Goal: Information Seeking & Learning: Learn about a topic

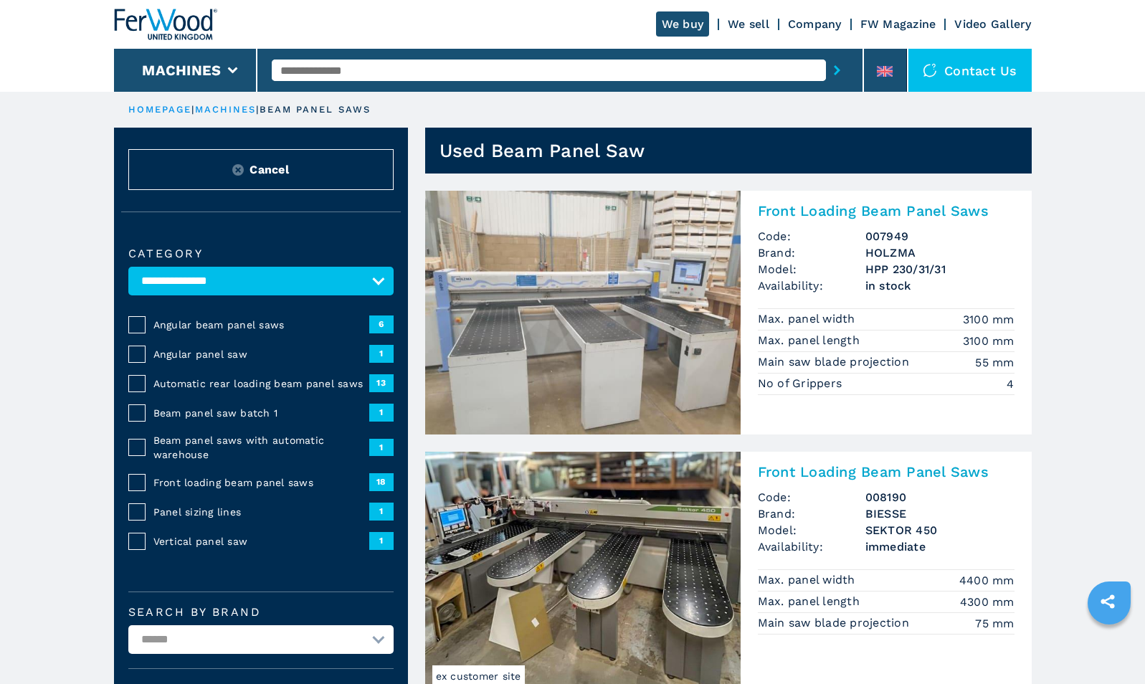
click at [242, 163] on button "Cancel" at bounding box center [260, 169] width 265 height 41
click at [247, 283] on select "**********" at bounding box center [260, 281] width 265 height 29
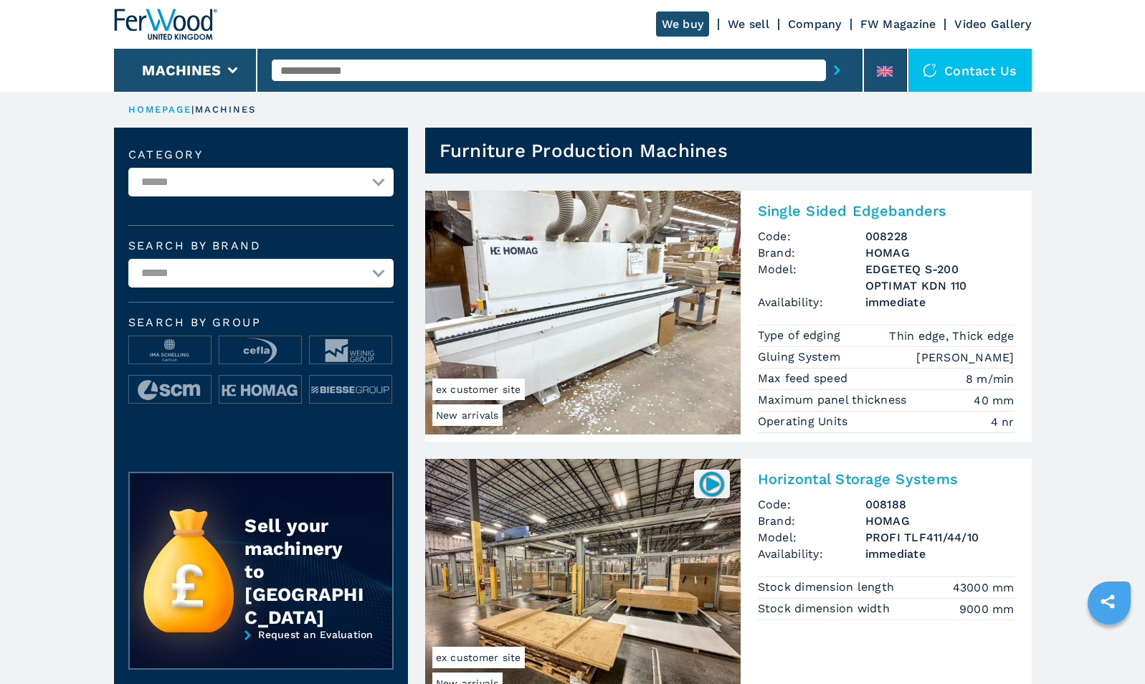
click at [209, 268] on select "**********" at bounding box center [260, 273] width 265 height 29
select select "******"
click at [128, 259] on select "**********" at bounding box center [260, 273] width 265 height 29
click at [280, 198] on div "**********" at bounding box center [261, 289] width 294 height 323
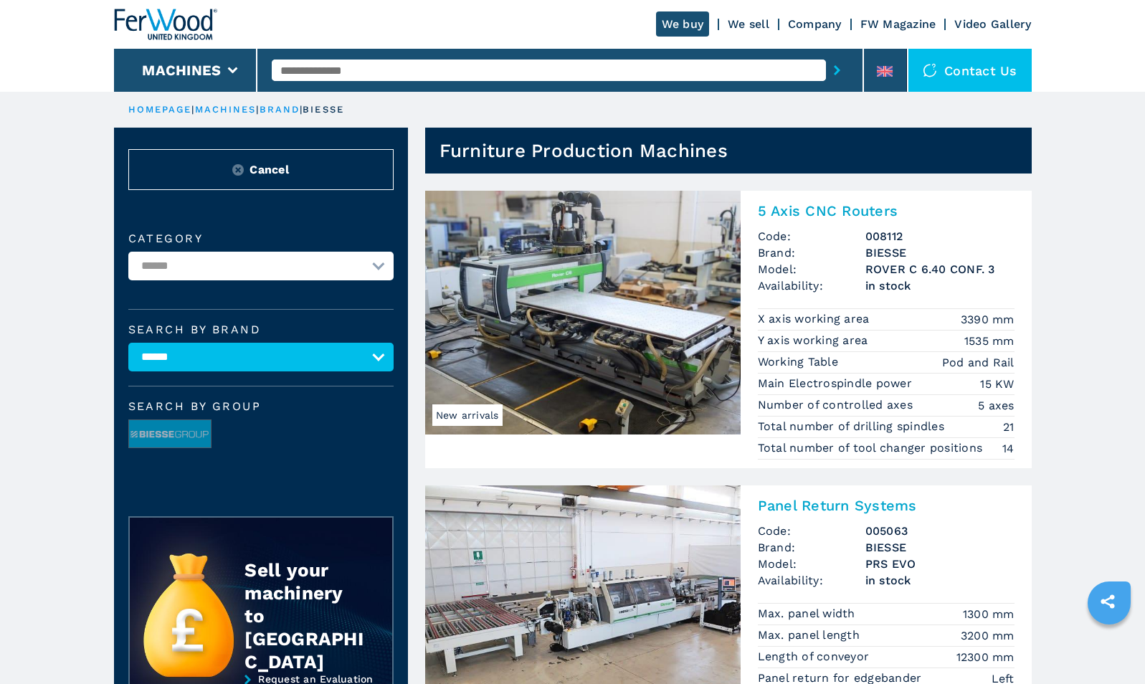
click at [251, 263] on select "**********" at bounding box center [260, 266] width 265 height 29
select select "**********"
click at [128, 252] on select "**********" at bounding box center [260, 266] width 265 height 29
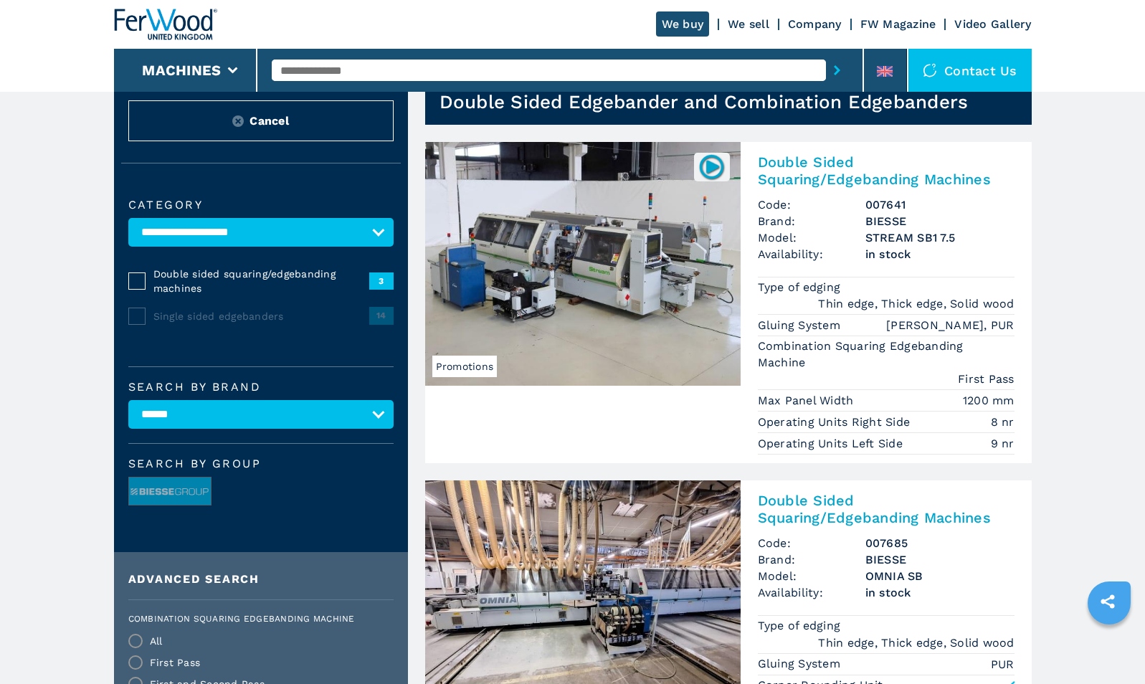
scroll to position [52, 0]
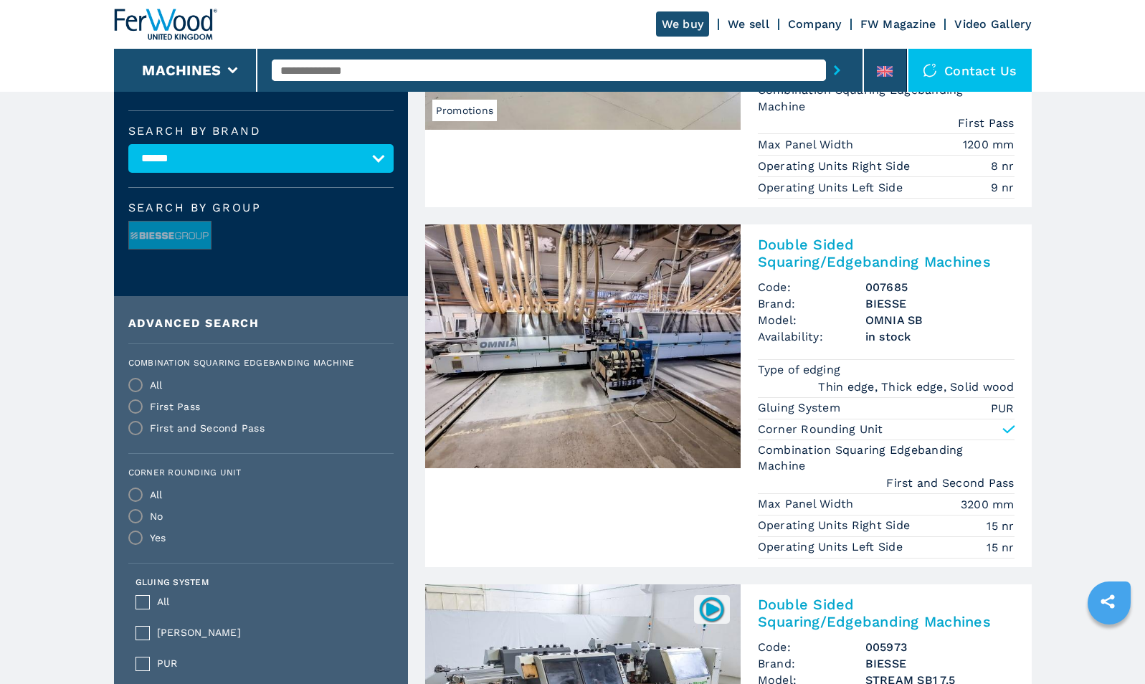
scroll to position [349, 0]
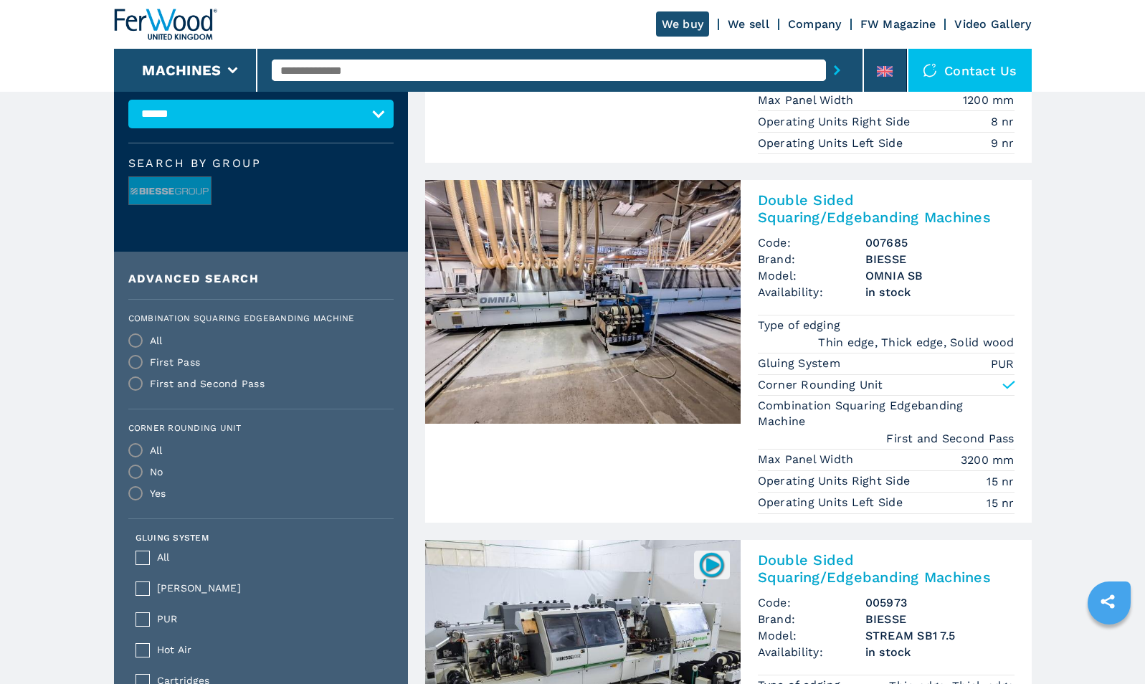
click at [636, 274] on img at bounding box center [583, 302] width 316 height 244
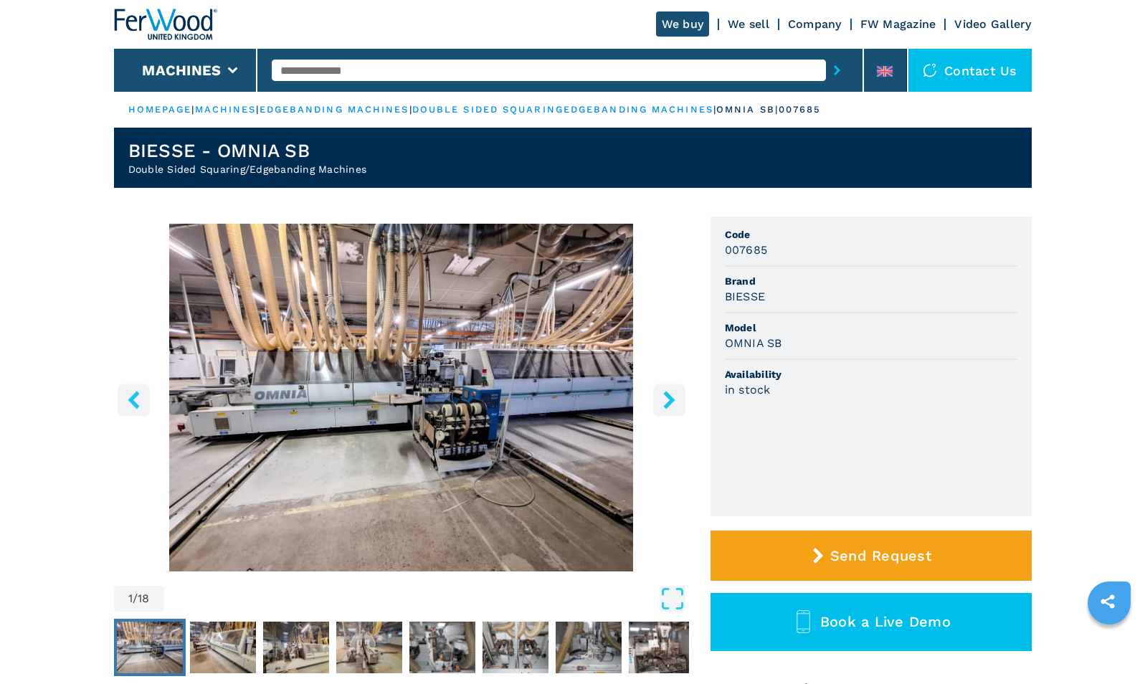
click at [666, 402] on icon "right-button" at bounding box center [670, 400] width 18 height 18
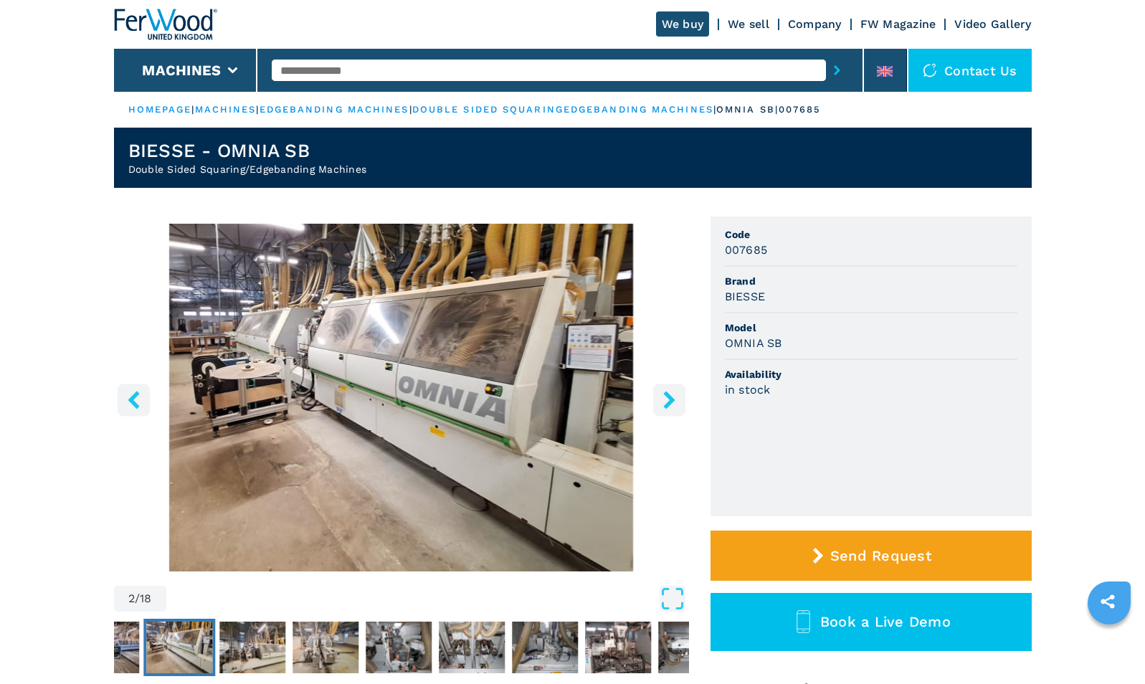
click at [666, 402] on icon "right-button" at bounding box center [670, 400] width 18 height 18
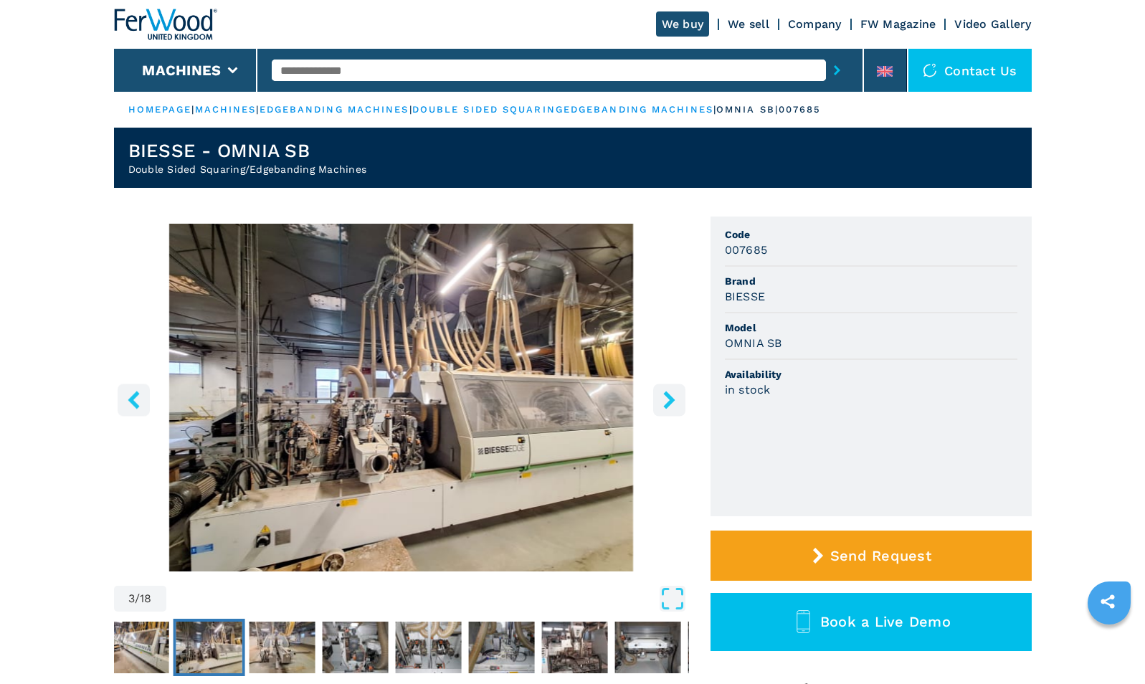
click at [138, 394] on icon "left-button" at bounding box center [134, 400] width 18 height 18
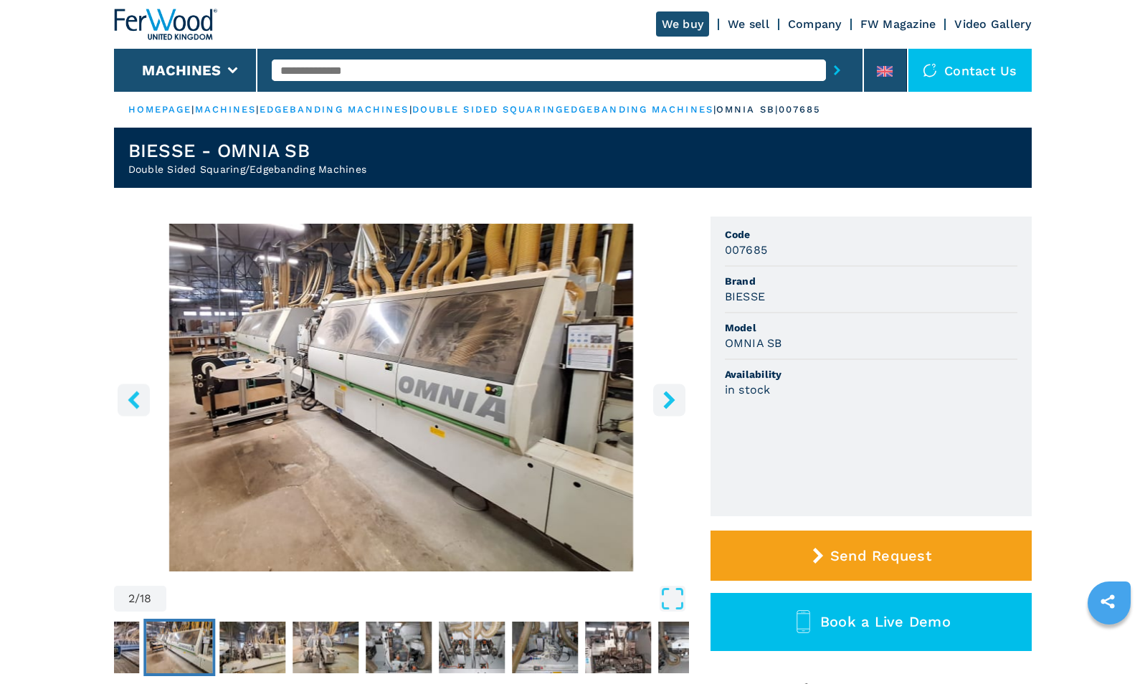
click at [671, 399] on icon "right-button" at bounding box center [668, 400] width 11 height 18
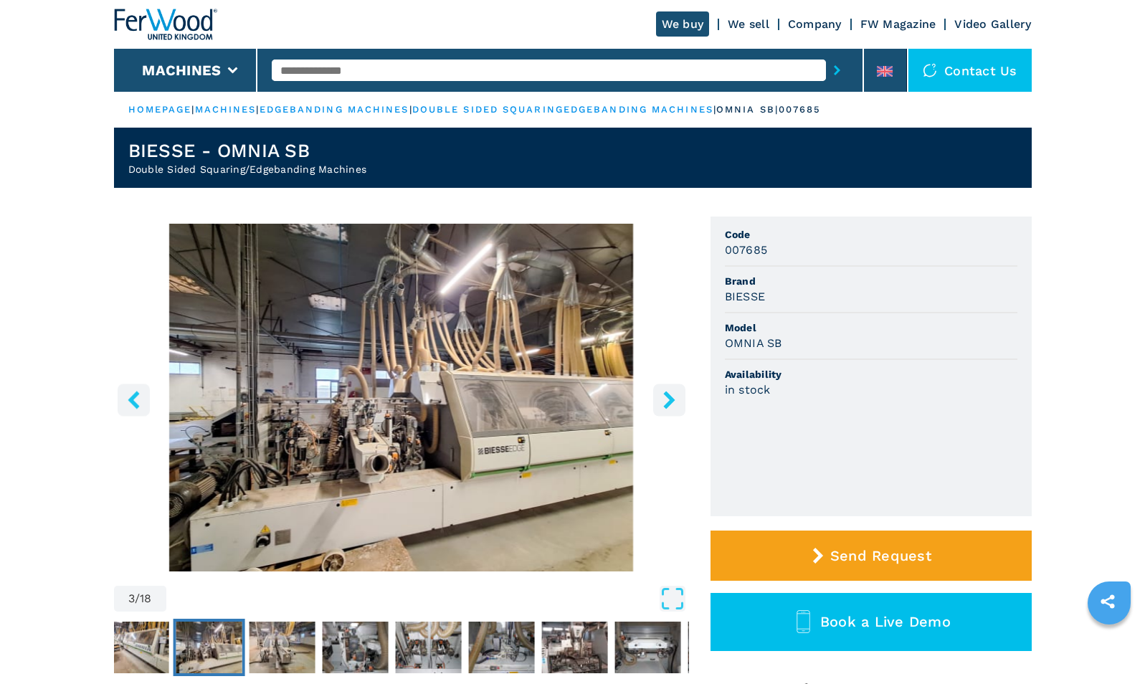
click at [671, 399] on icon "right-button" at bounding box center [668, 400] width 11 height 18
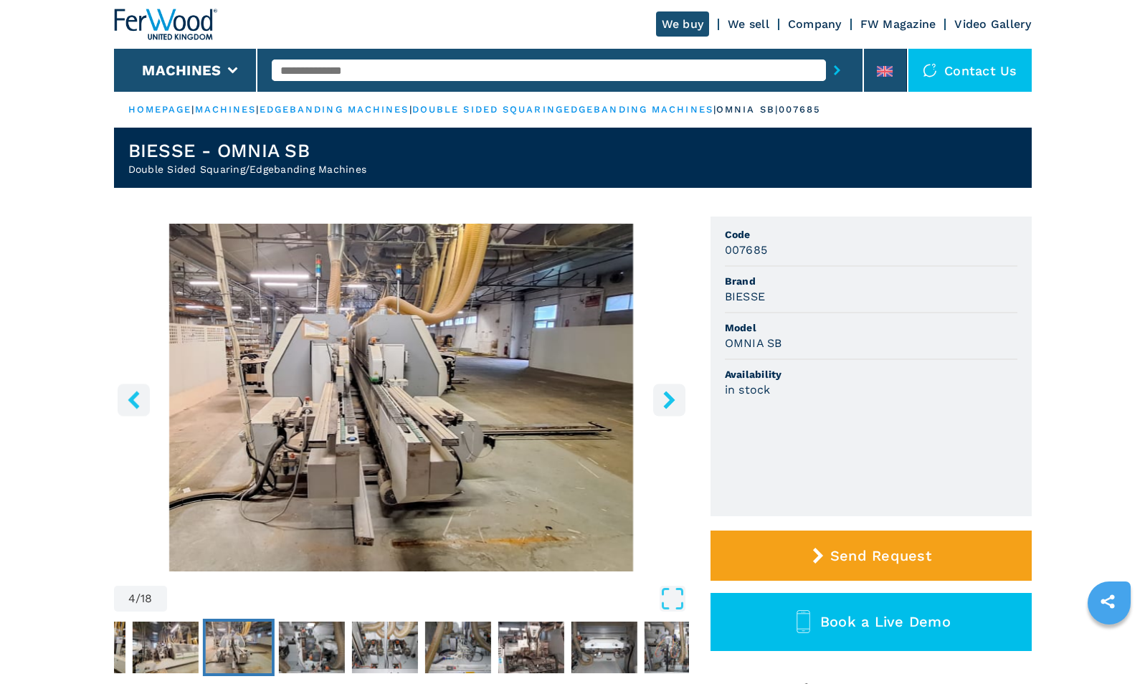
click at [671, 399] on icon "right-button" at bounding box center [668, 400] width 11 height 18
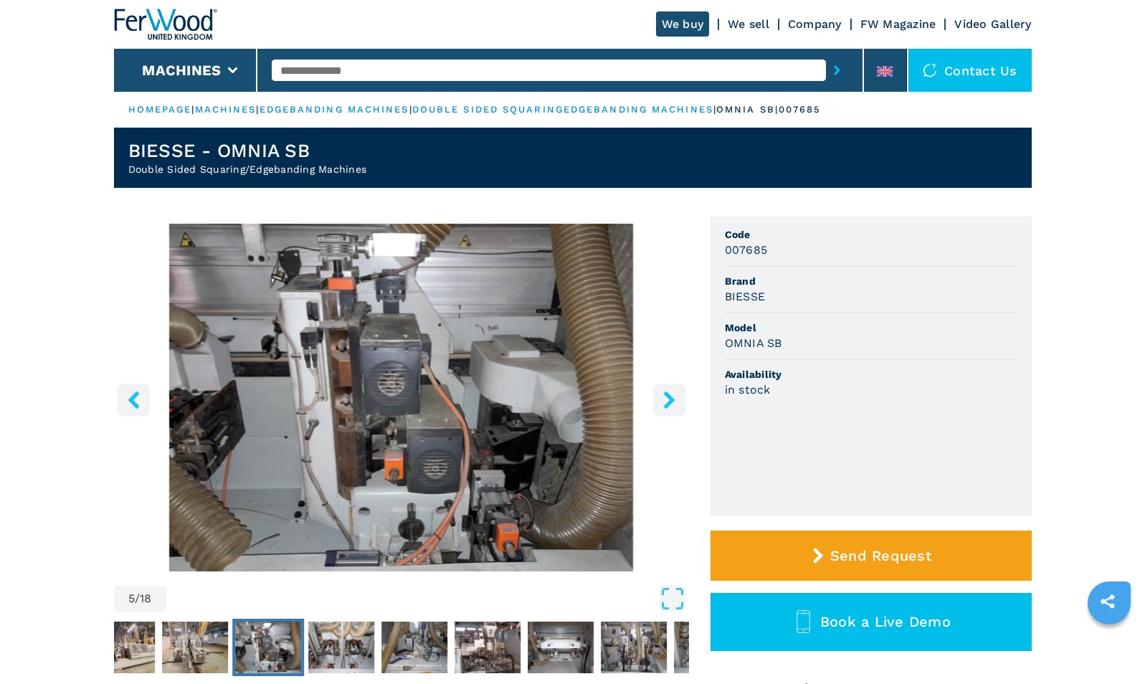
click at [671, 399] on icon "right-button" at bounding box center [668, 400] width 11 height 18
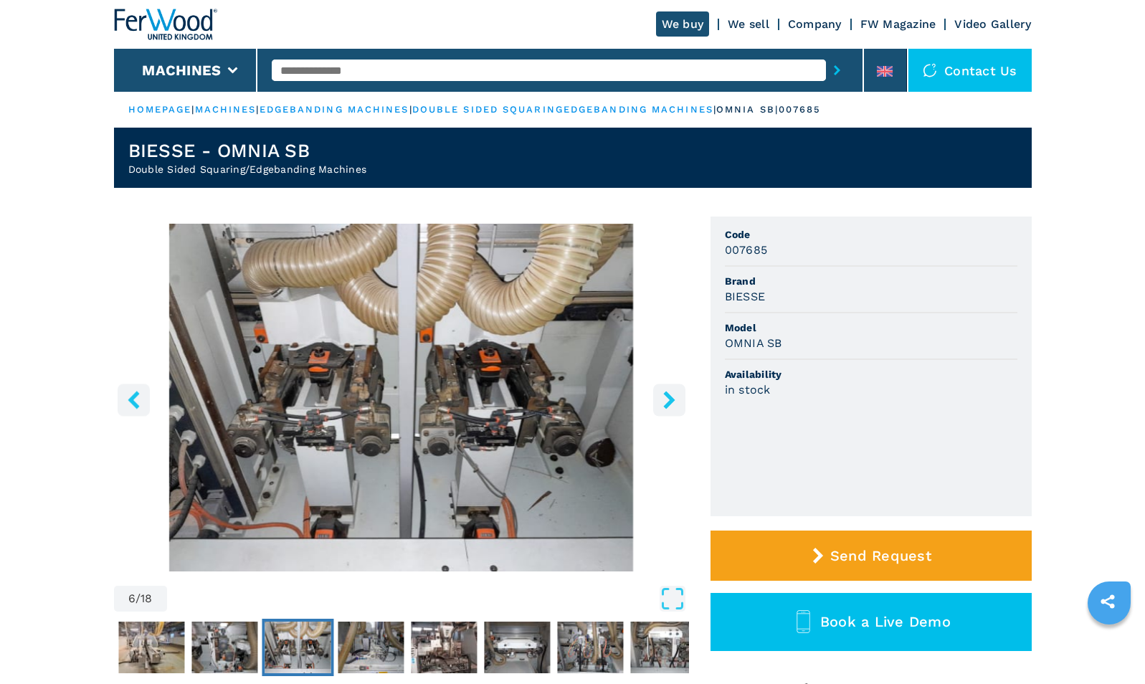
click at [671, 399] on icon "right-button" at bounding box center [668, 400] width 11 height 18
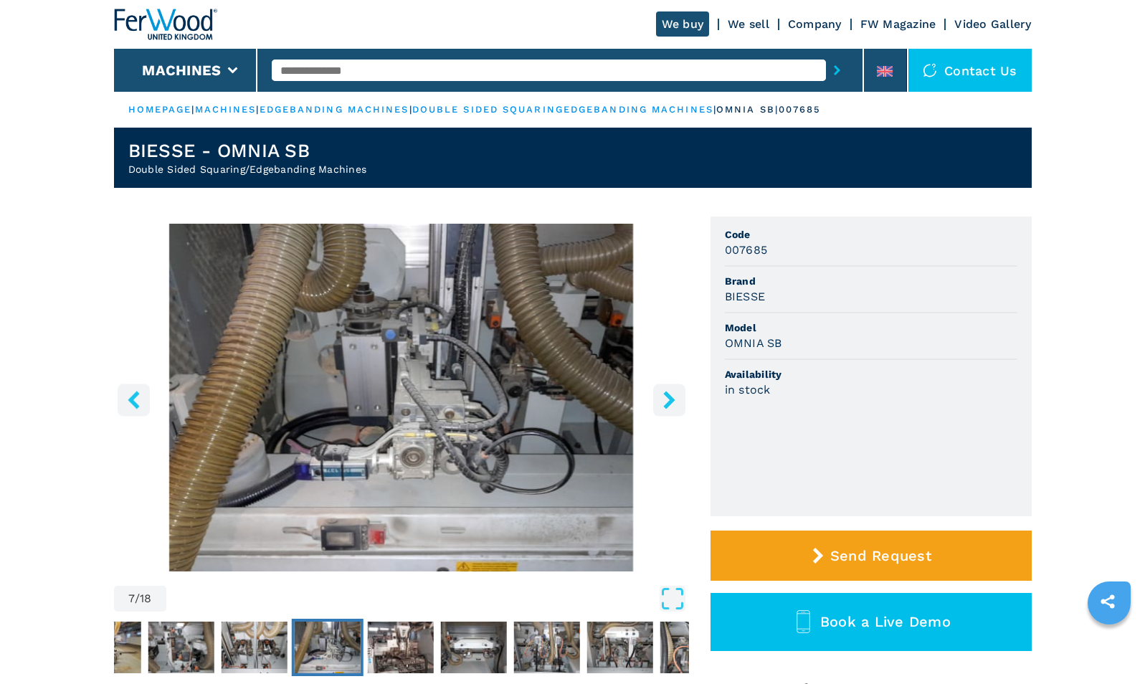
click at [668, 398] on icon "right-button" at bounding box center [670, 400] width 18 height 18
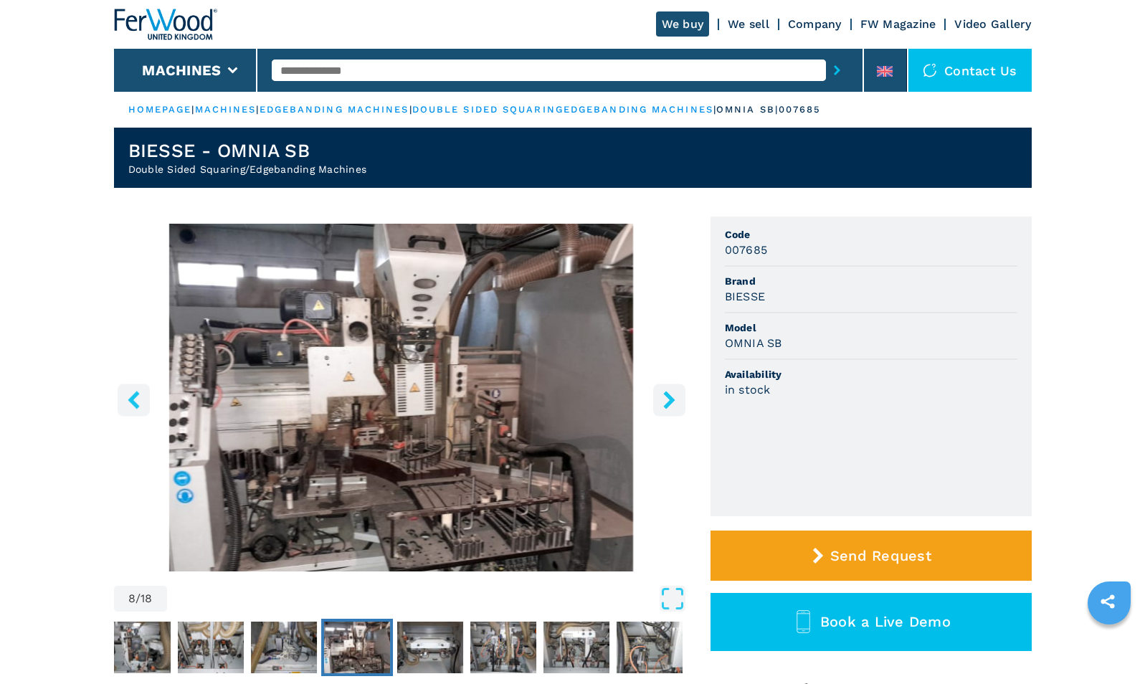
click at [668, 399] on icon "right-button" at bounding box center [668, 400] width 11 height 18
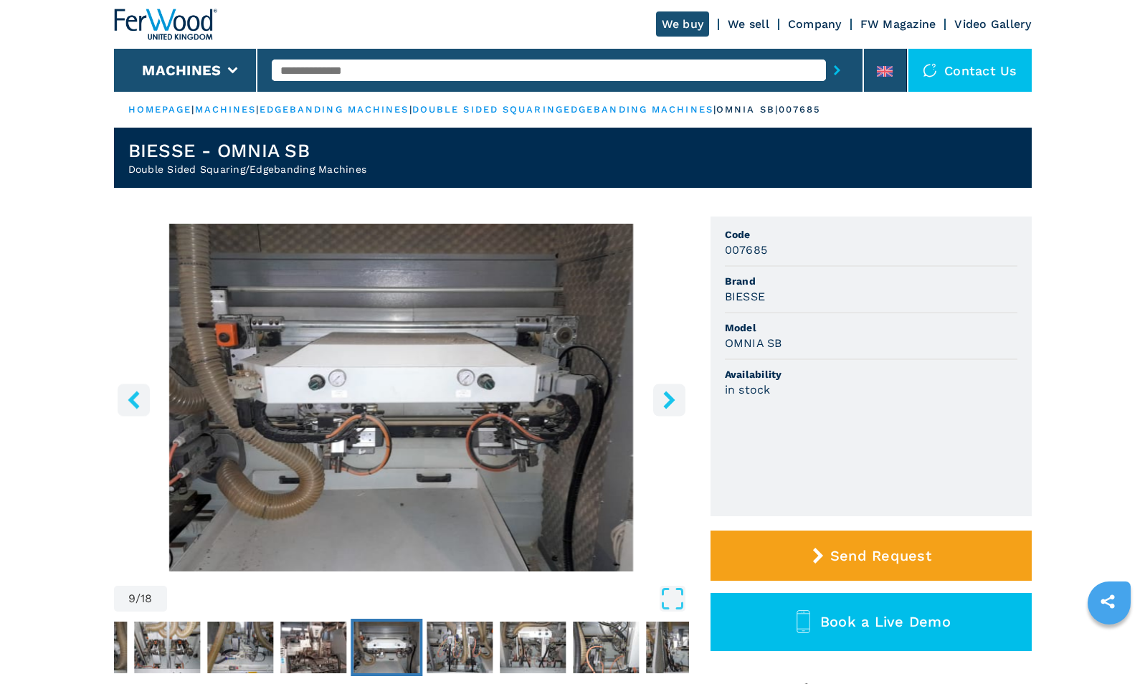
click at [668, 399] on icon "right-button" at bounding box center [668, 400] width 11 height 18
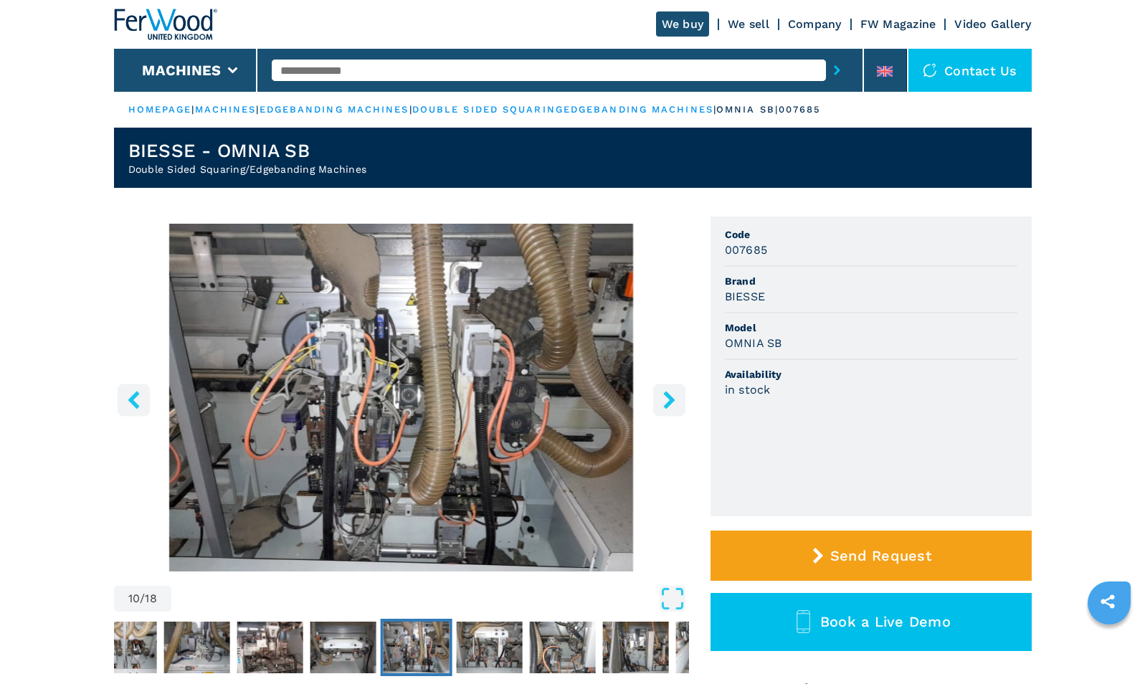
click at [668, 399] on icon "right-button" at bounding box center [668, 400] width 11 height 18
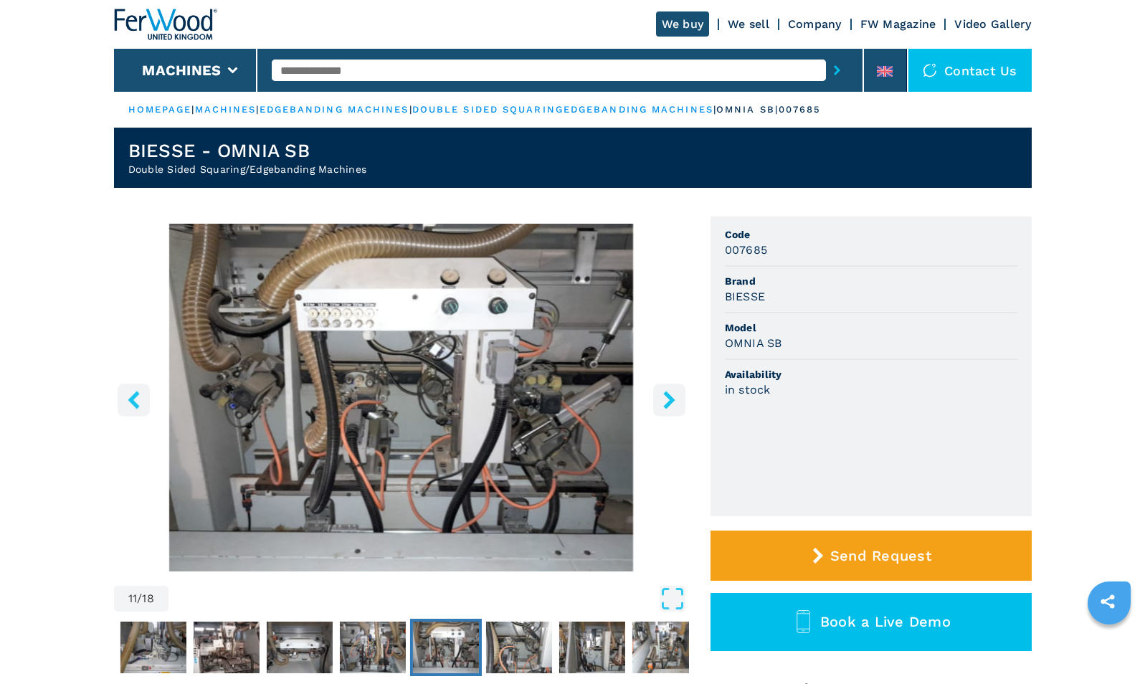
click at [668, 399] on icon "right-button" at bounding box center [668, 400] width 11 height 18
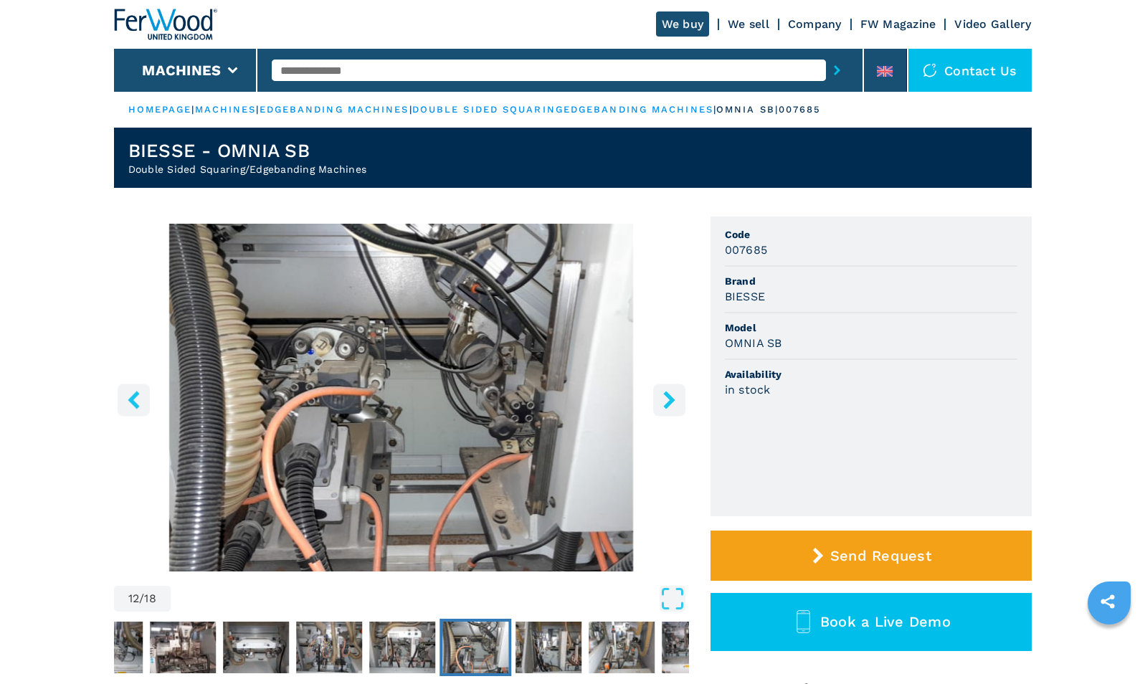
click at [668, 399] on icon "right-button" at bounding box center [668, 400] width 11 height 18
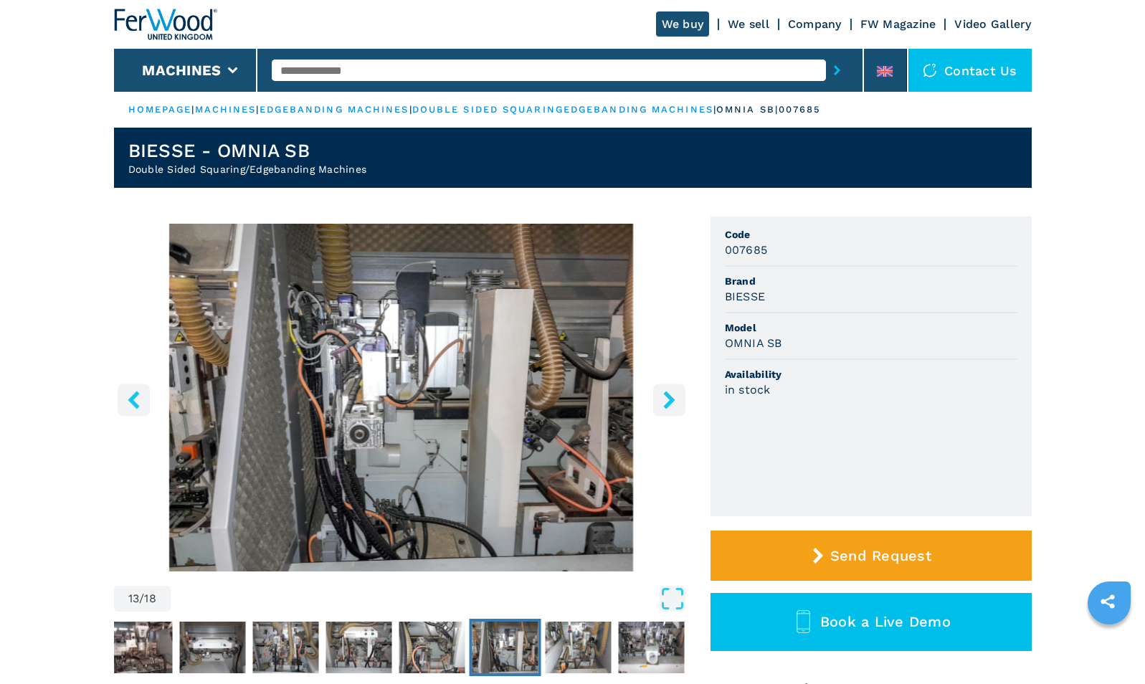
click at [668, 399] on icon "right-button" at bounding box center [668, 400] width 11 height 18
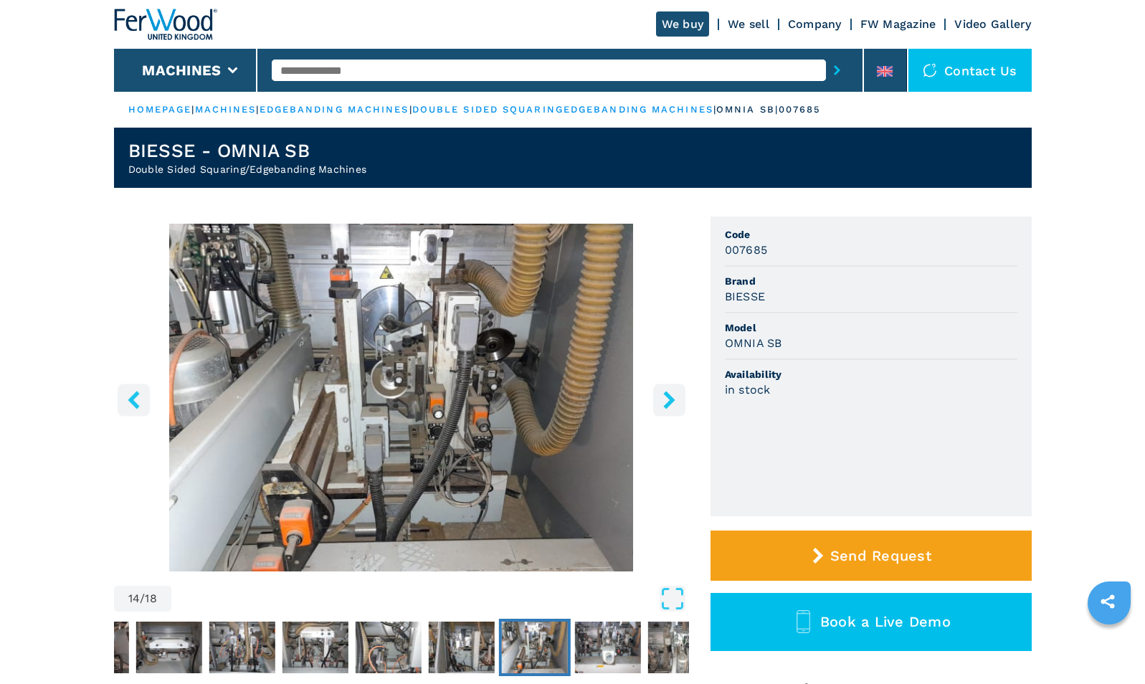
click at [666, 398] on icon "right-button" at bounding box center [670, 400] width 18 height 18
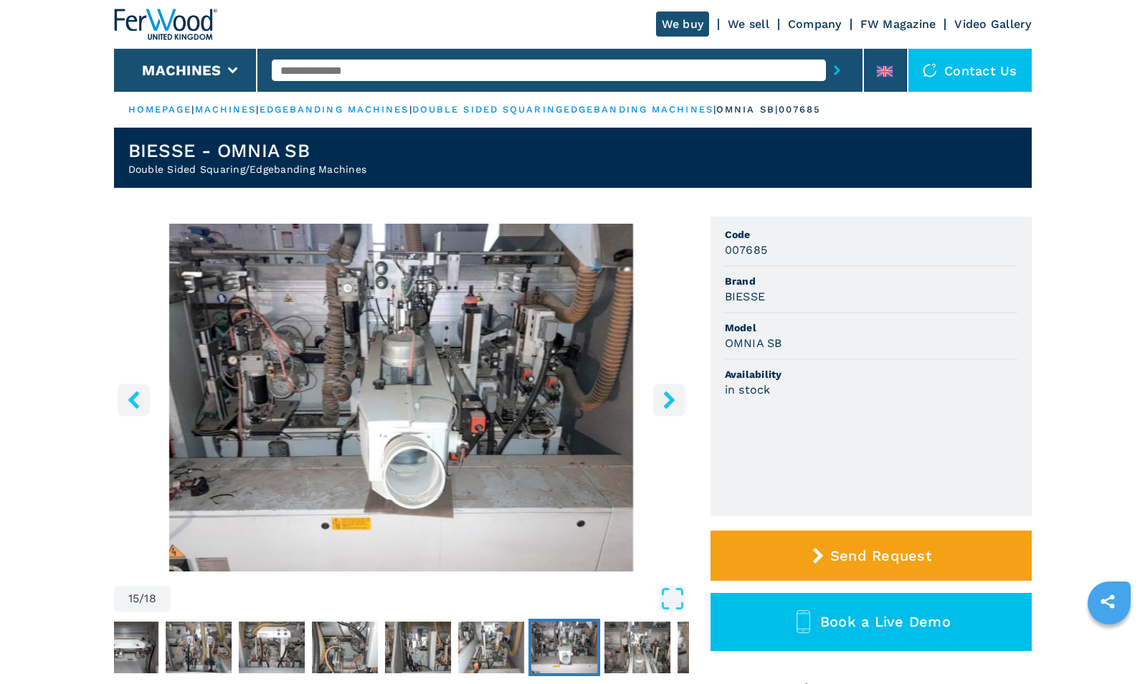
click at [666, 398] on icon "right-button" at bounding box center [670, 400] width 18 height 18
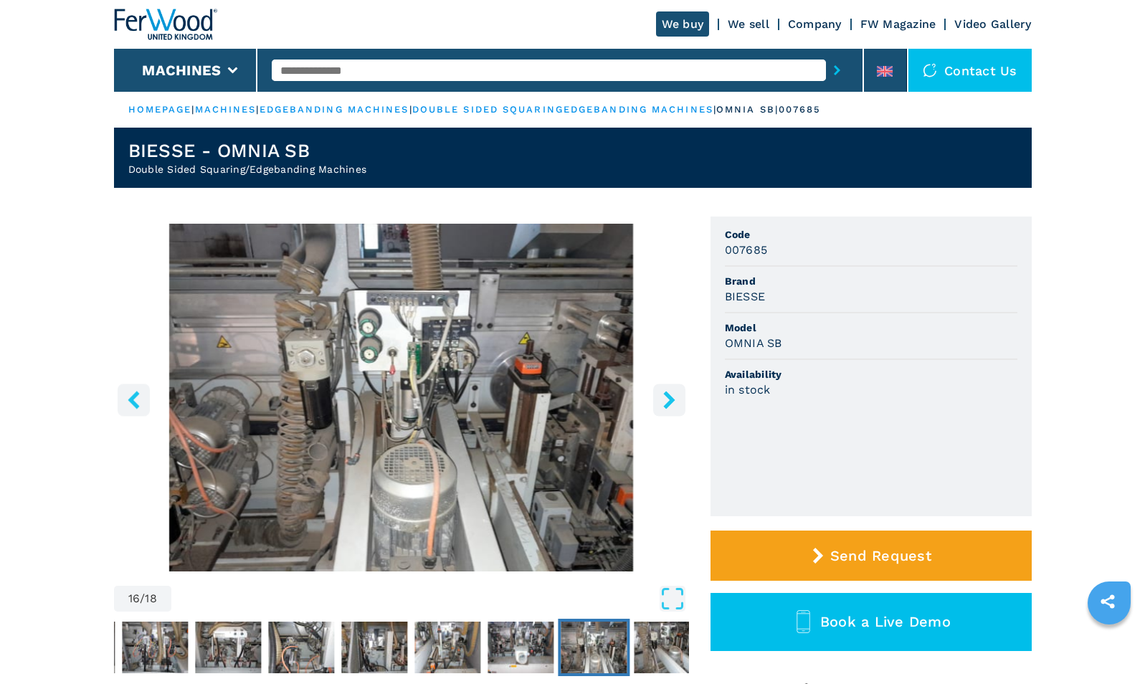
click at [666, 398] on icon "right-button" at bounding box center [670, 400] width 18 height 18
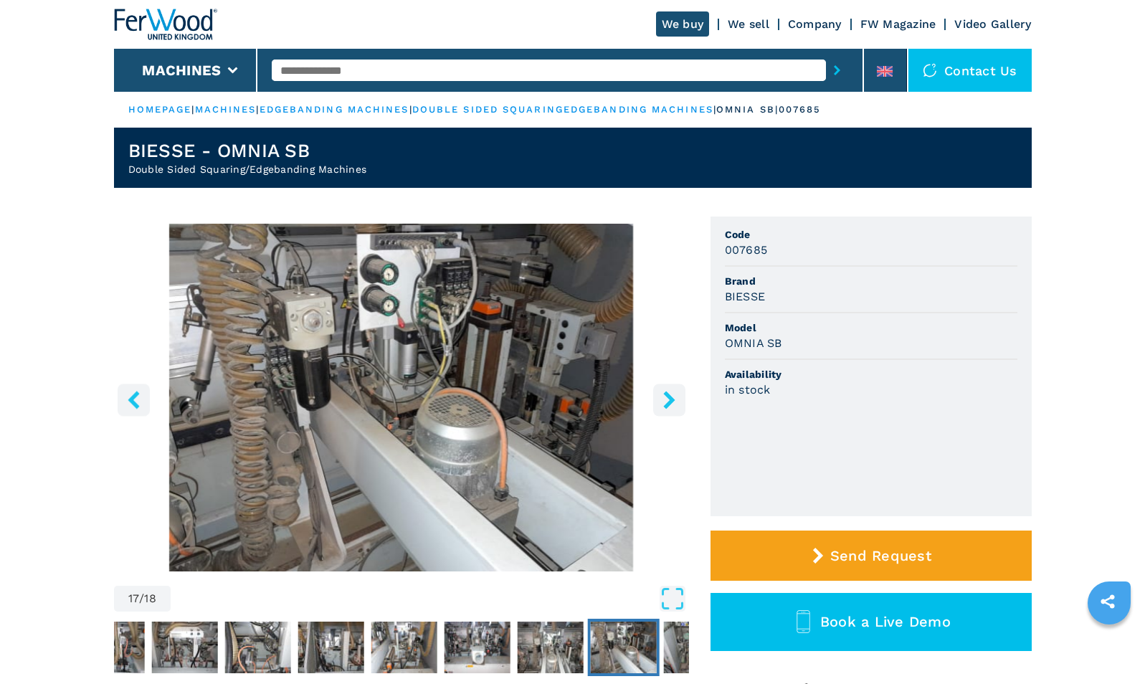
click at [666, 398] on icon "right-button" at bounding box center [670, 400] width 18 height 18
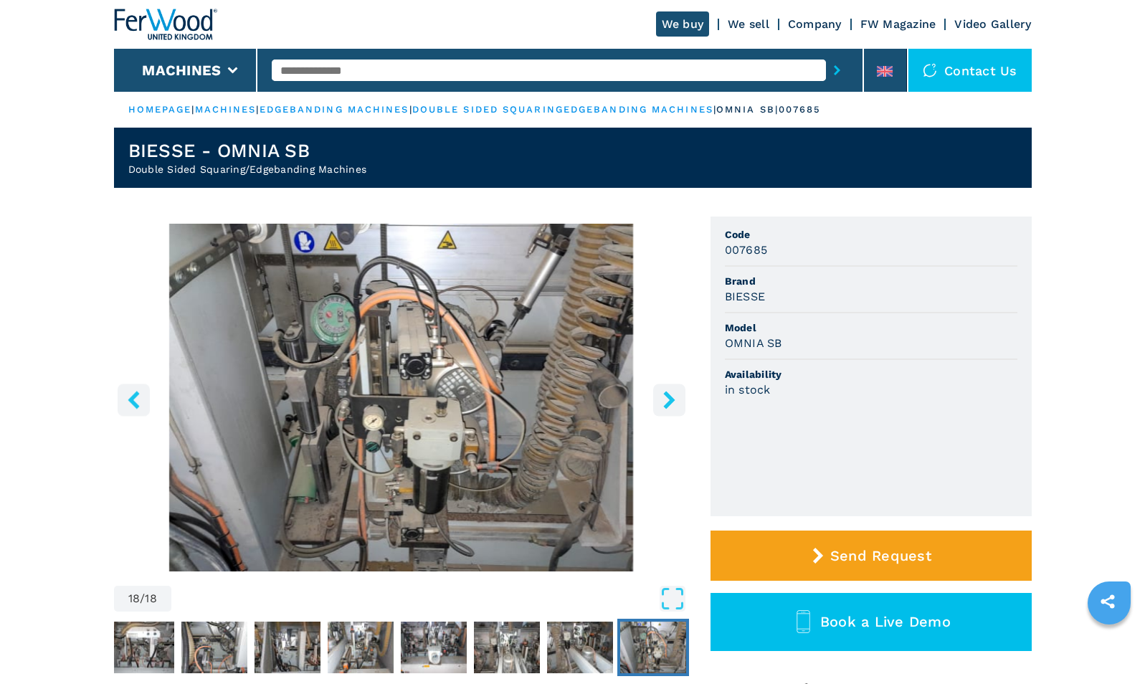
click at [666, 398] on icon "right-button" at bounding box center [670, 400] width 18 height 18
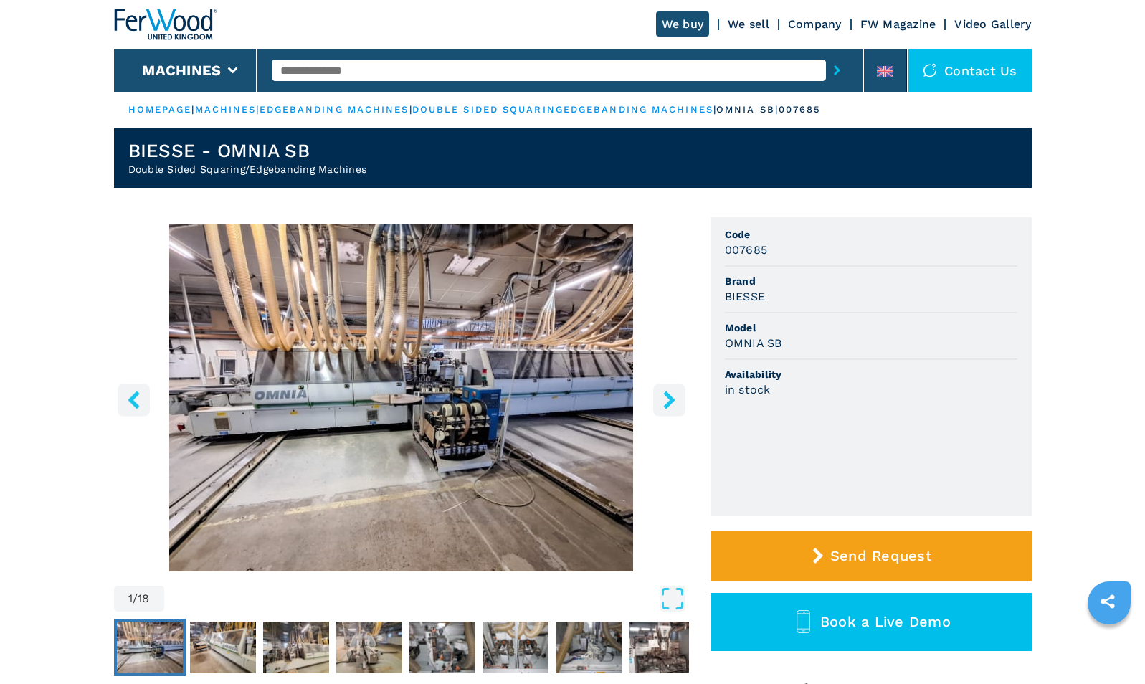
click at [666, 398] on icon "right-button" at bounding box center [670, 400] width 18 height 18
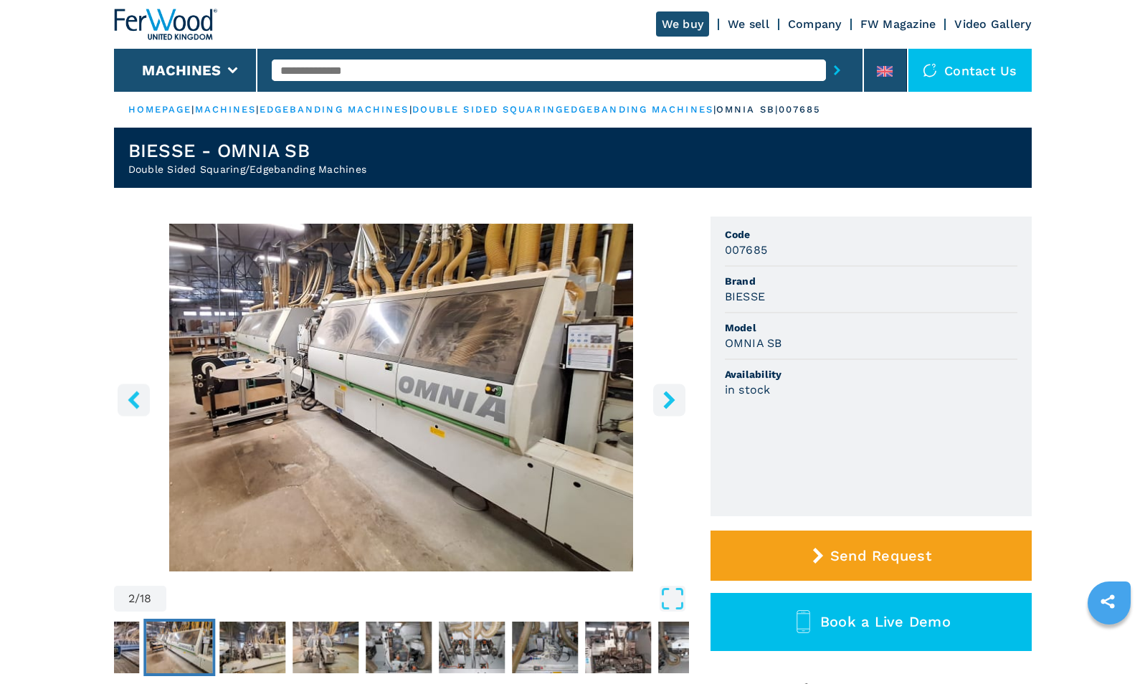
click at [666, 398] on icon "right-button" at bounding box center [670, 400] width 18 height 18
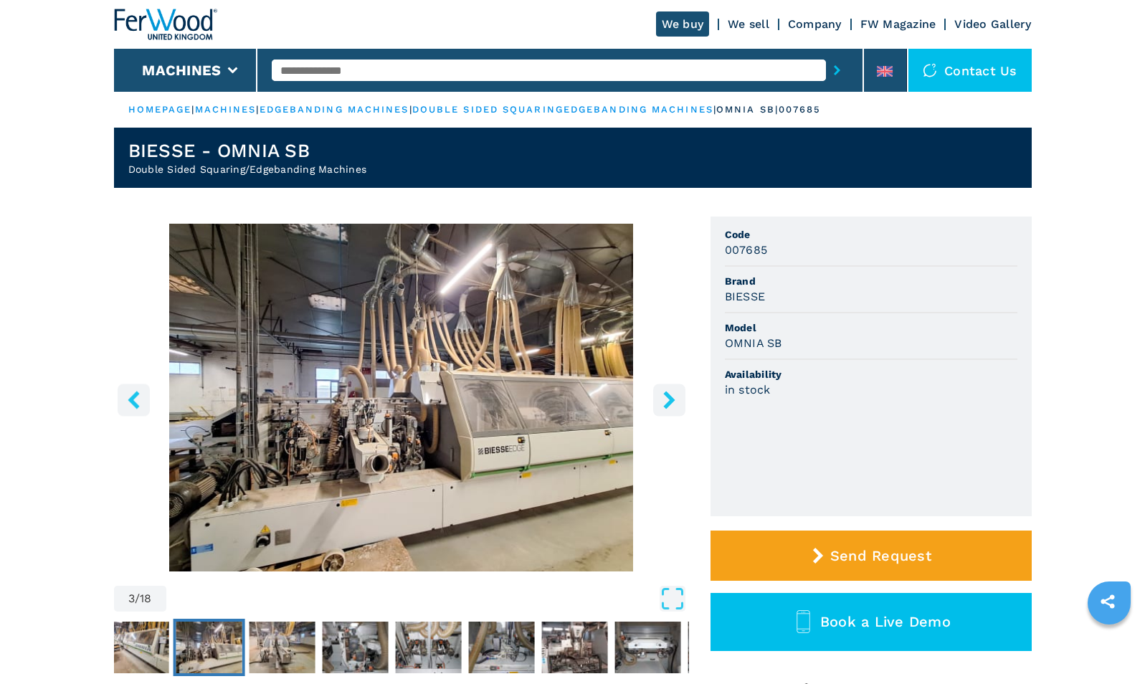
click at [666, 398] on icon "right-button" at bounding box center [670, 400] width 18 height 18
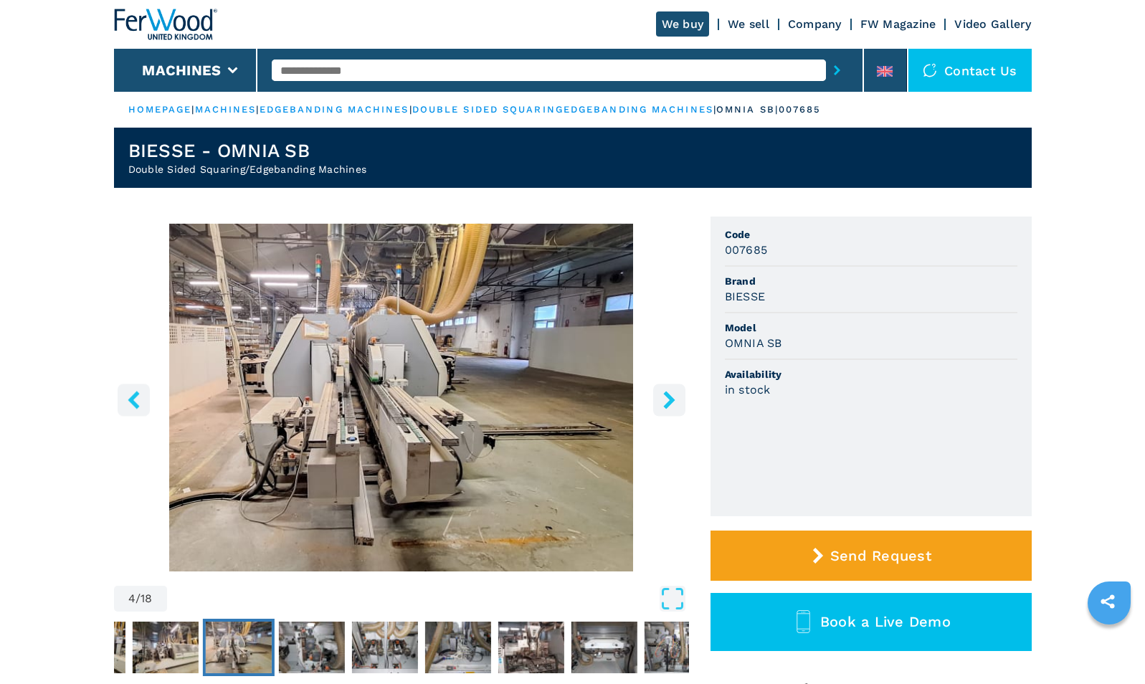
click at [666, 398] on icon "right-button" at bounding box center [670, 400] width 18 height 18
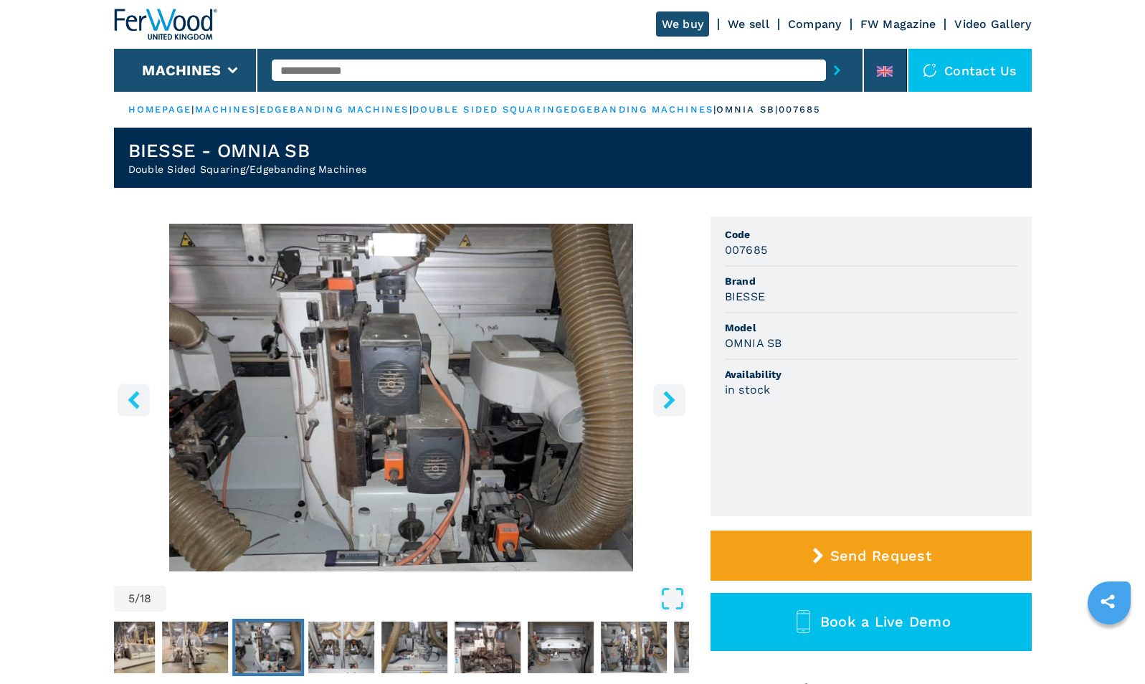
click at [666, 398] on icon "right-button" at bounding box center [670, 400] width 18 height 18
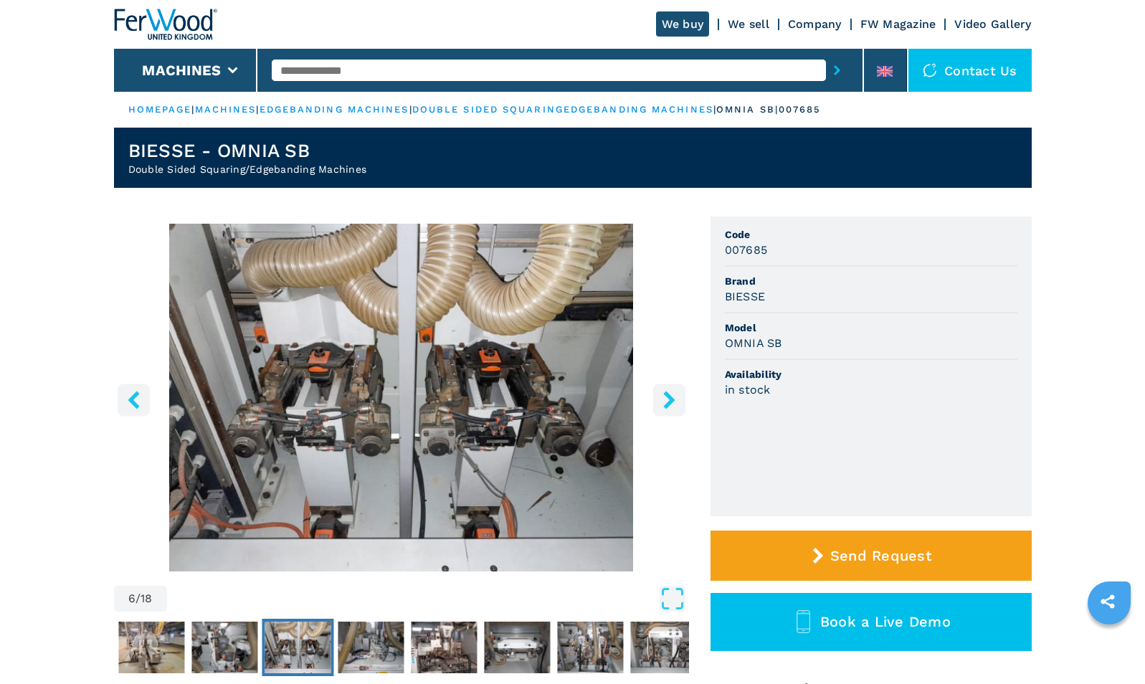
click at [666, 398] on icon "right-button" at bounding box center [670, 400] width 18 height 18
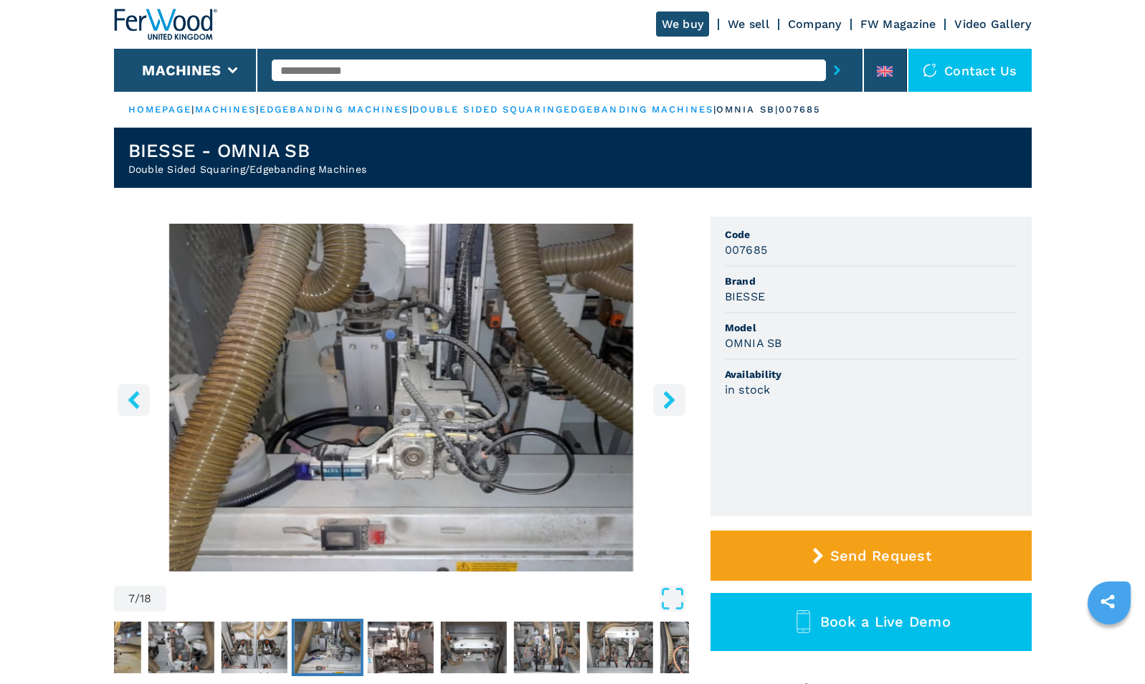
click at [666, 398] on icon "right-button" at bounding box center [670, 400] width 18 height 18
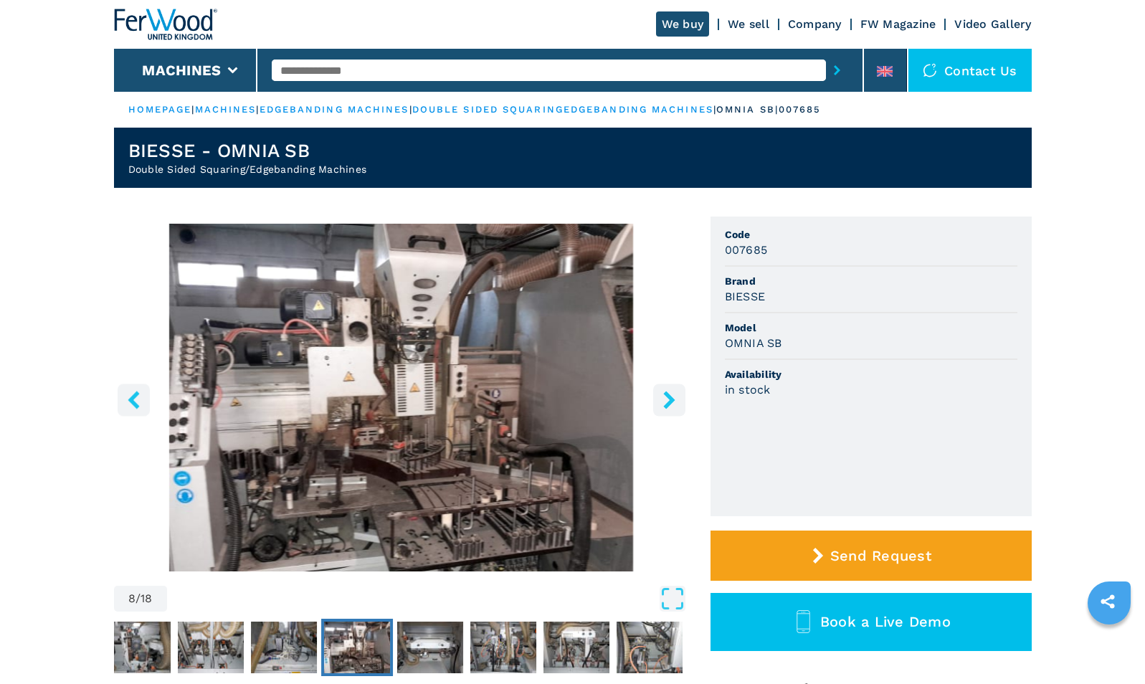
click at [136, 395] on icon "left-button" at bounding box center [133, 400] width 11 height 18
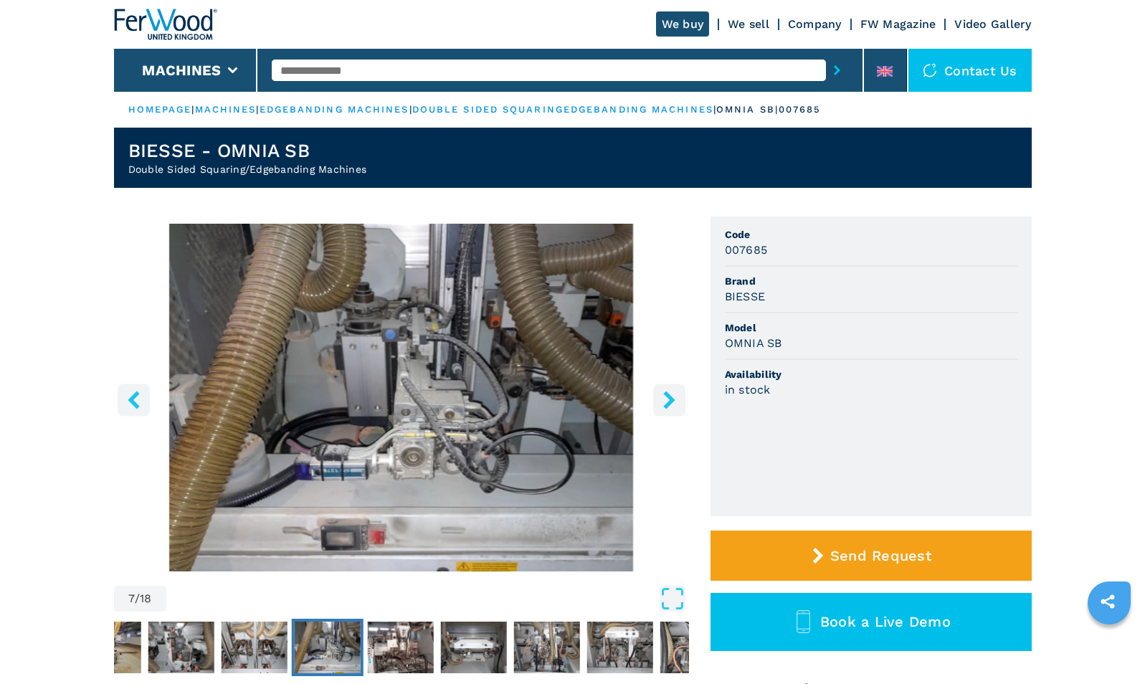
click at [665, 406] on icon "right-button" at bounding box center [668, 400] width 11 height 18
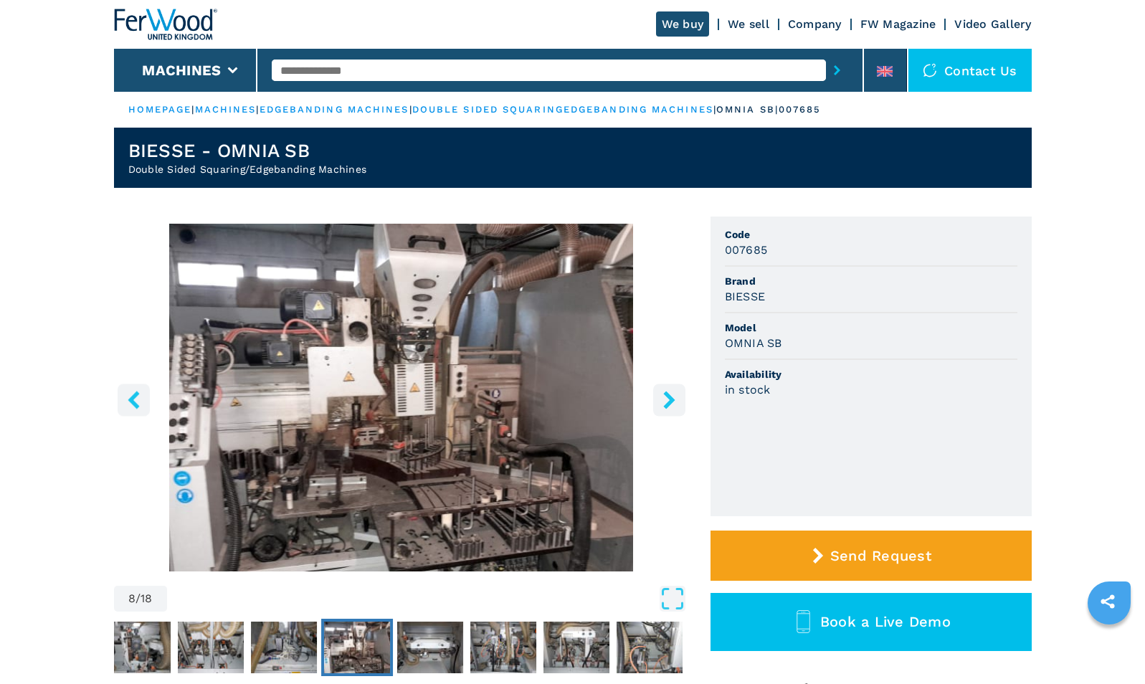
click at [665, 397] on icon "right-button" at bounding box center [670, 400] width 18 height 18
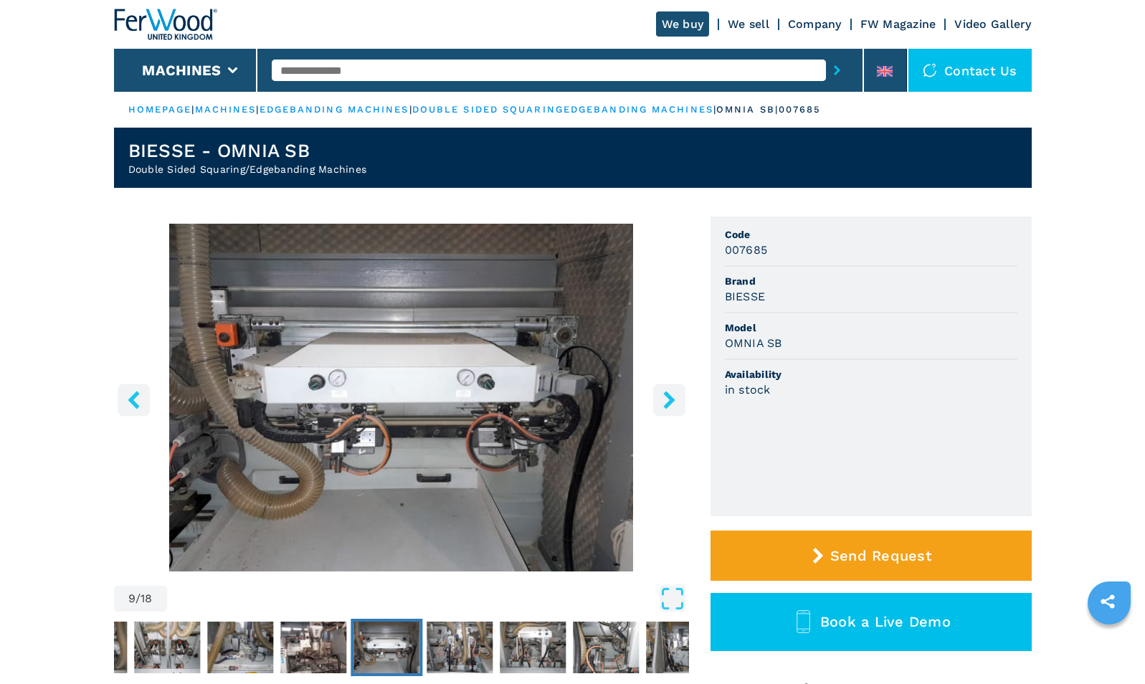
click at [665, 397] on icon "right-button" at bounding box center [670, 400] width 18 height 18
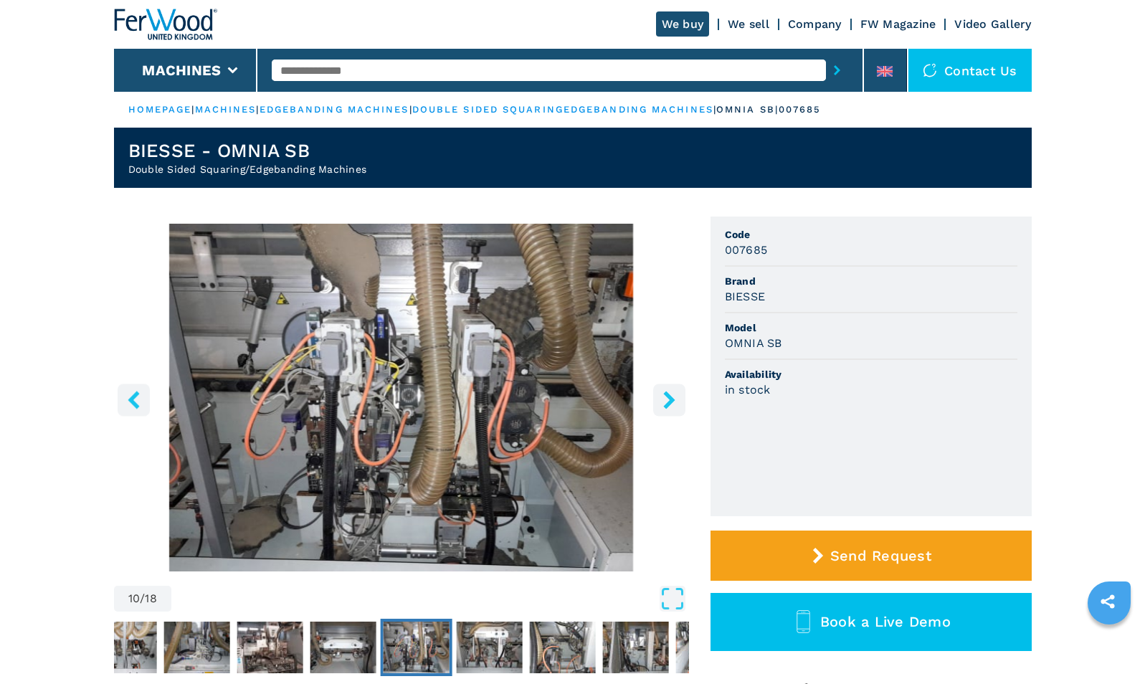
click at [665, 397] on icon "right-button" at bounding box center [670, 400] width 18 height 18
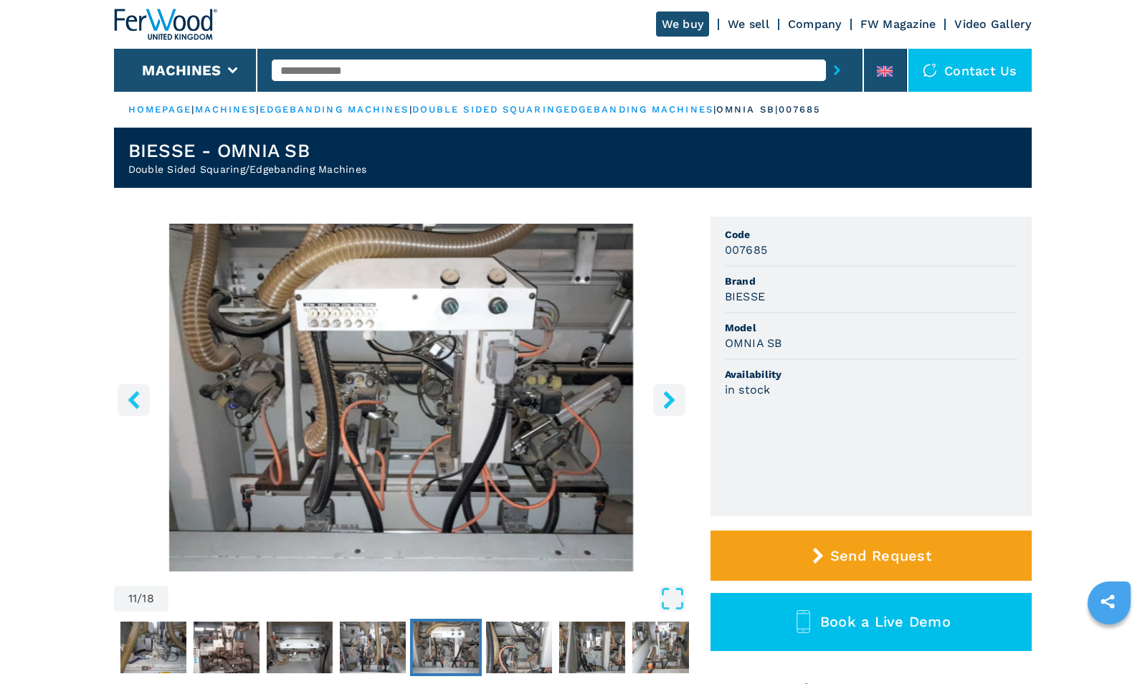
click at [665, 397] on icon "right-button" at bounding box center [670, 400] width 18 height 18
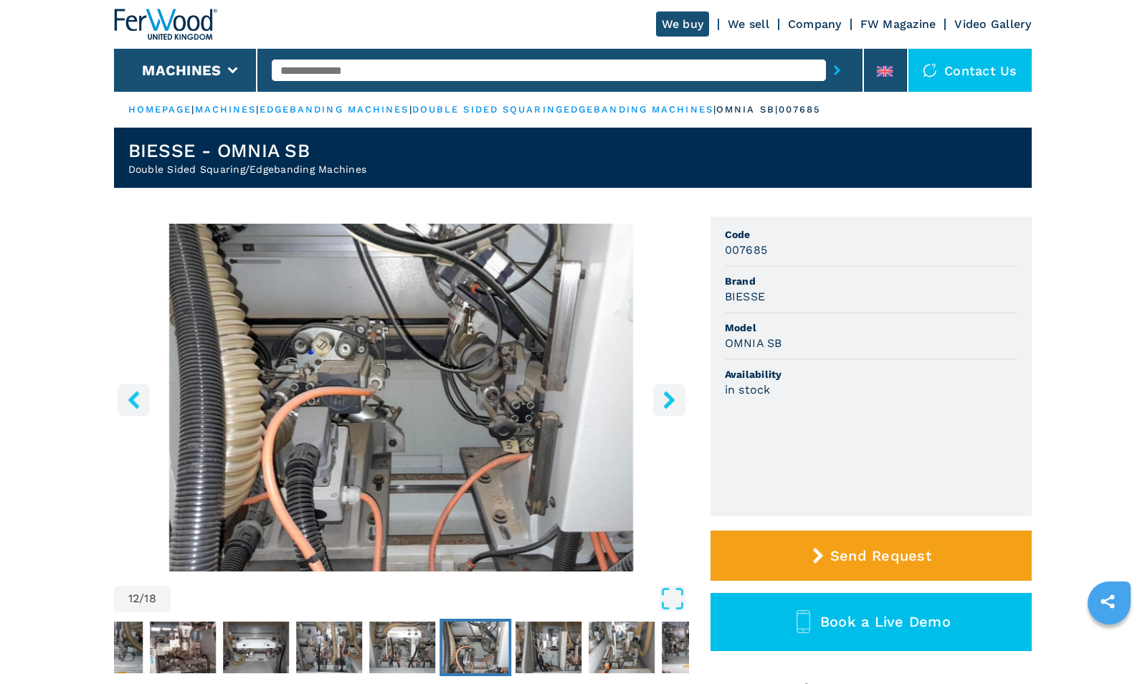
click at [665, 397] on icon "right-button" at bounding box center [670, 400] width 18 height 18
